Goal: Transaction & Acquisition: Book appointment/travel/reservation

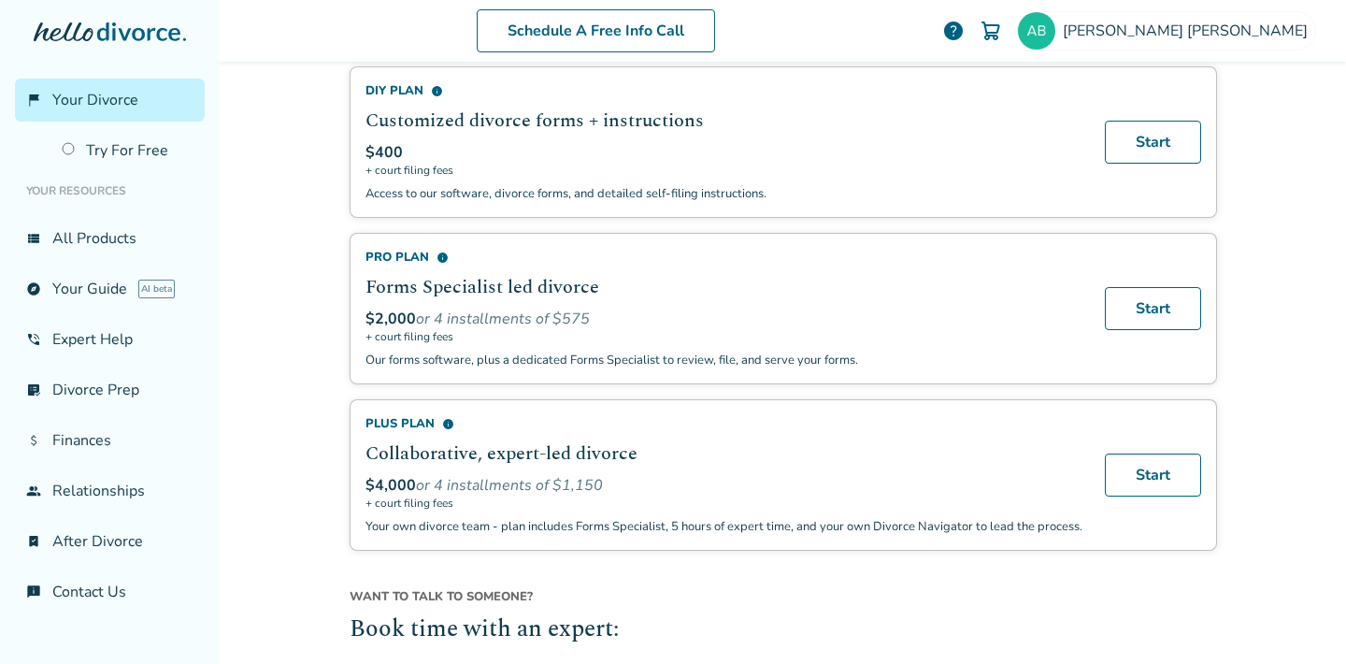
scroll to position [1212, 0]
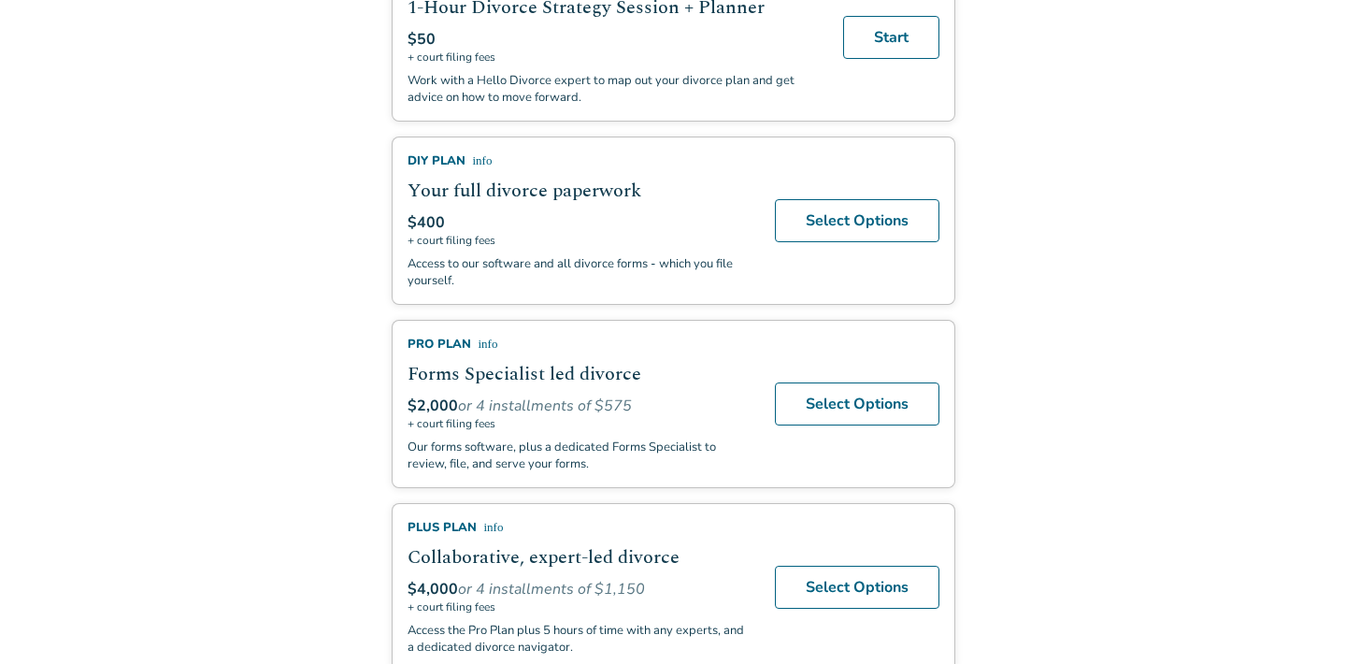
scroll to position [545, 0]
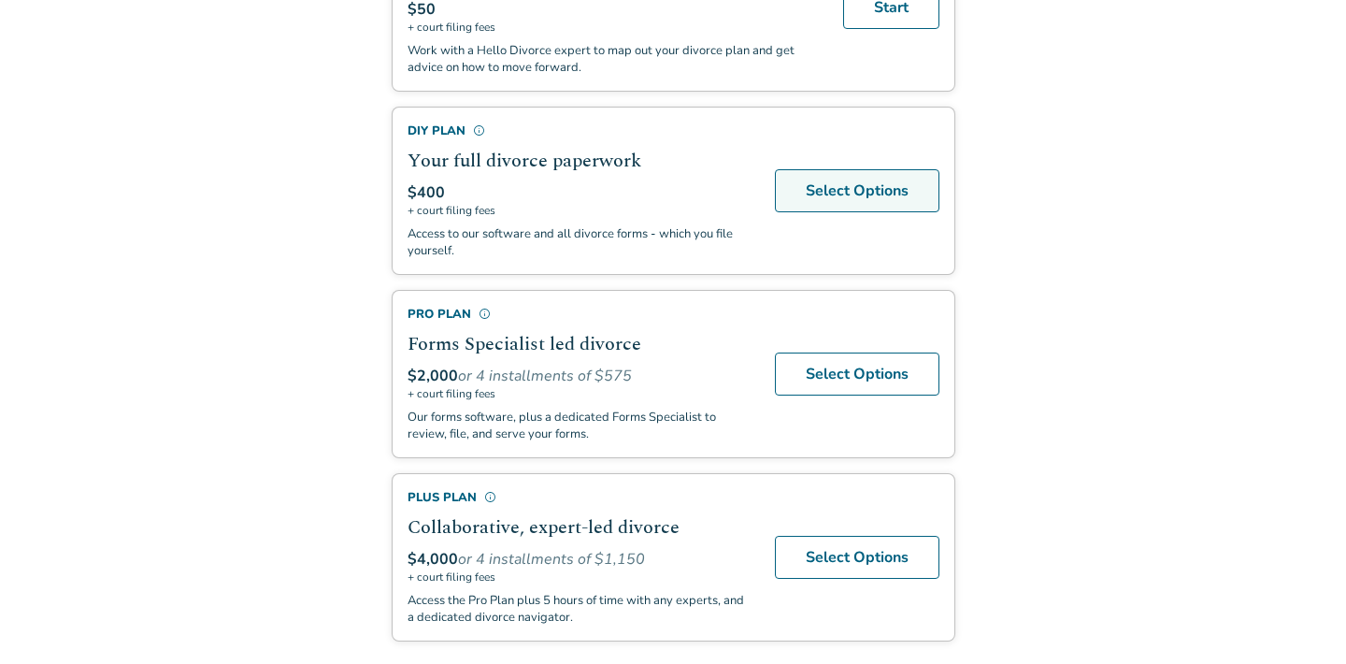
click at [863, 188] on link "Select Options" at bounding box center [857, 190] width 165 height 43
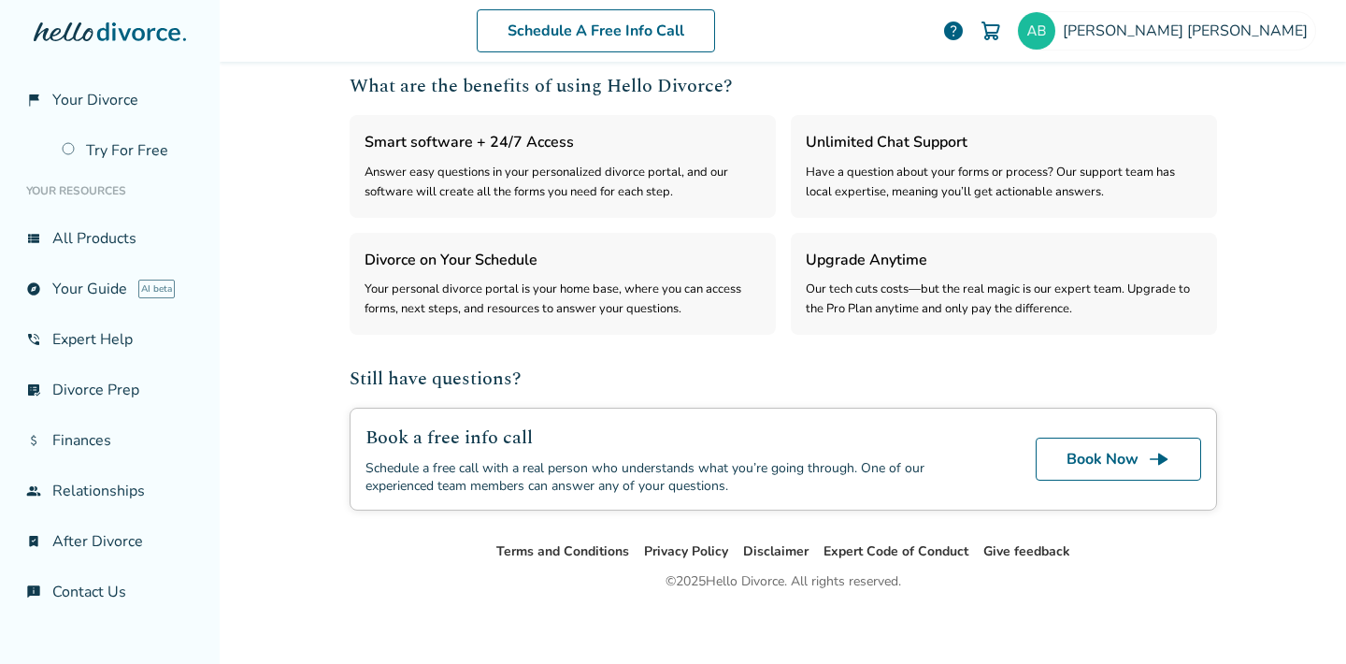
scroll to position [507, 0]
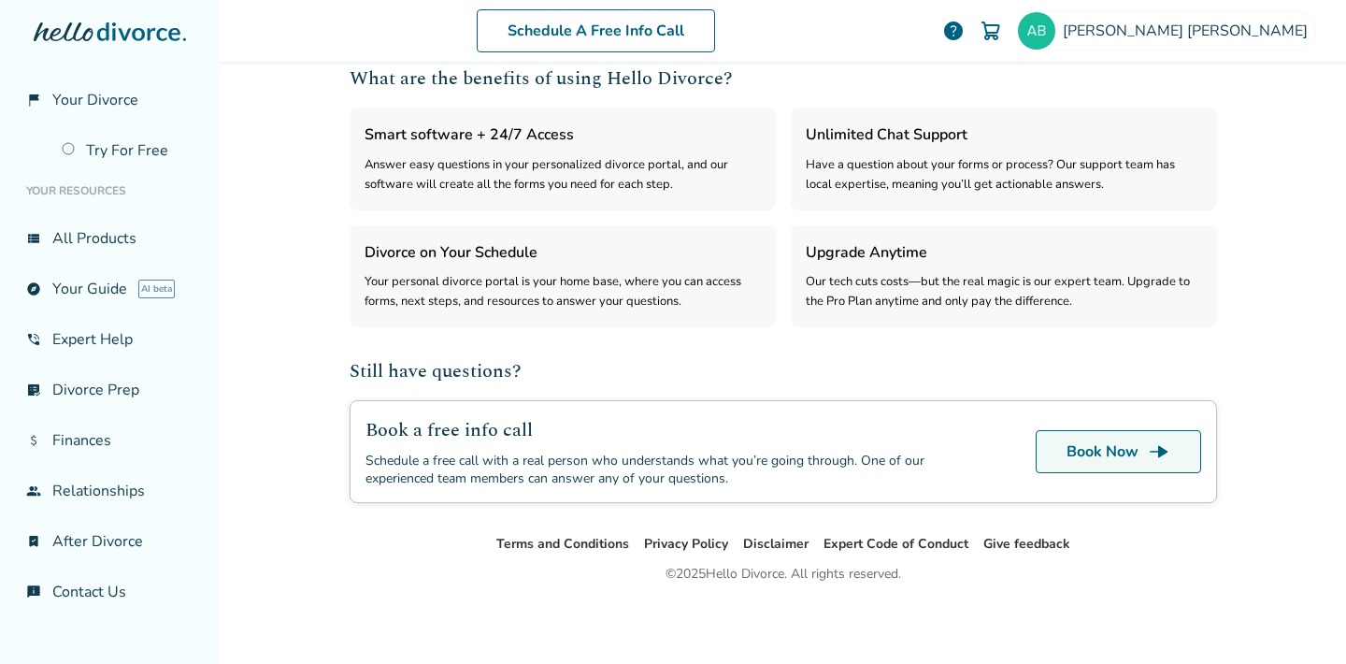
click at [1084, 454] on link "Book Now line_end_arrow" at bounding box center [1118, 451] width 165 height 43
